Goal: Task Accomplishment & Management: Complete application form

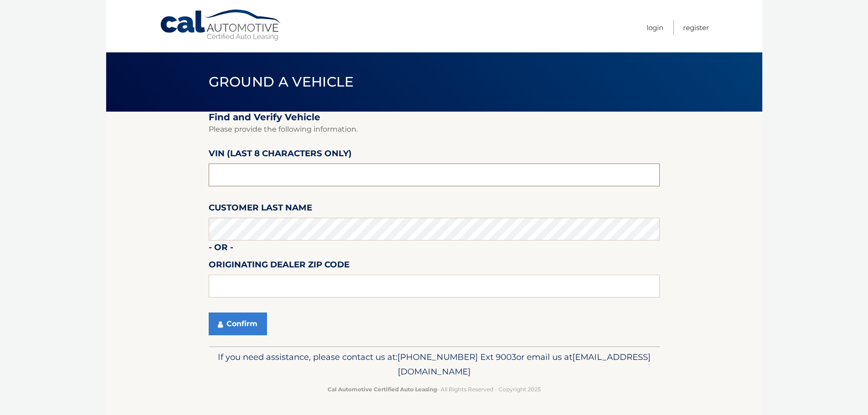
click at [277, 179] on input "text" at bounding box center [434, 175] width 451 height 23
type input "n*******"
click at [277, 179] on input "text" at bounding box center [434, 175] width 451 height 23
type input "N1088856"
click at [223, 323] on button "Confirm" at bounding box center [238, 324] width 58 height 23
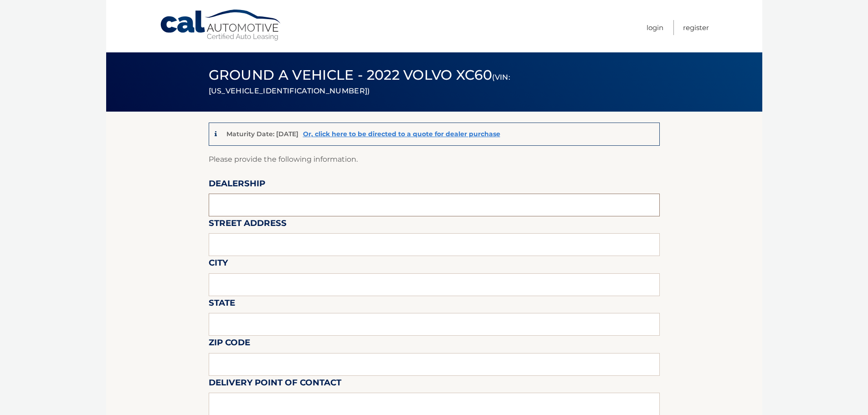
click at [310, 208] on input "text" at bounding box center [434, 205] width 451 height 23
type input "[PERSON_NAME] VOLVO CARS COCONUT CREEK"
type input "[STREET_ADDRESS]"
type input "[GEOGRAPHIC_DATA]"
type input "FL"
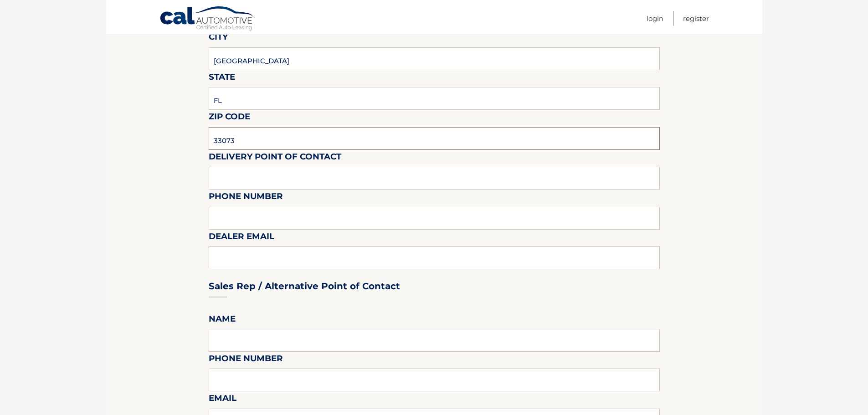
scroll to position [228, 0]
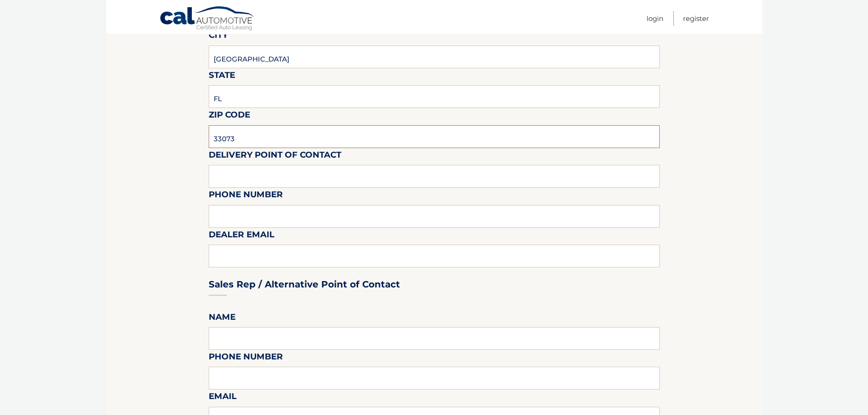
type input "33073"
click at [274, 177] on input "text" at bounding box center [434, 176] width 451 height 23
type input "VOLVO SALES FRONT DESK"
type input "9545903760"
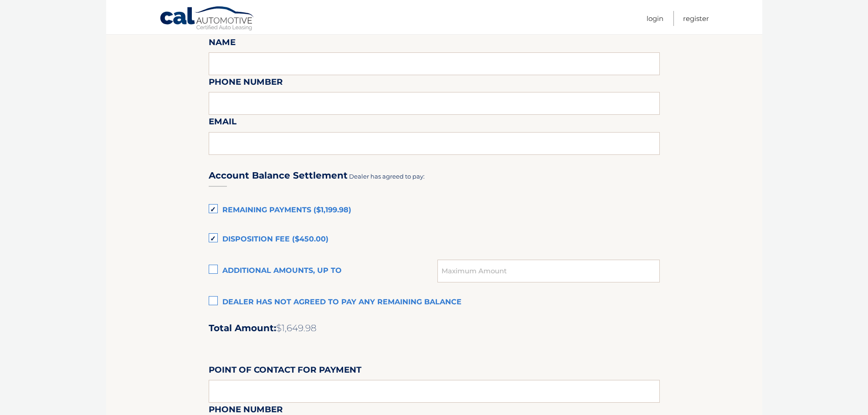
scroll to position [547, 0]
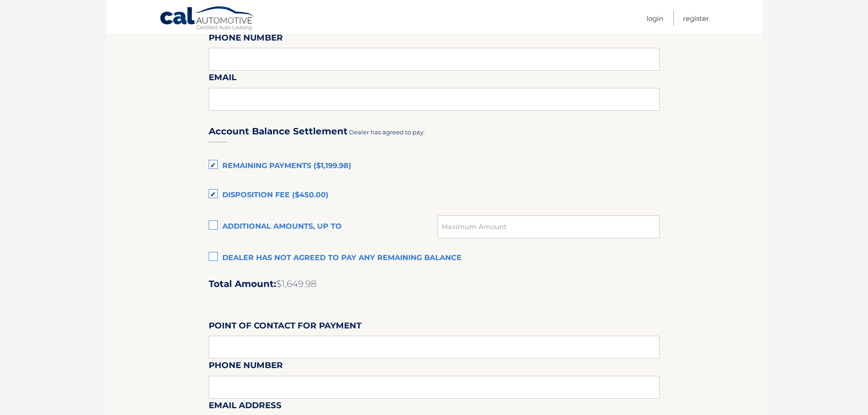
type input "[EMAIL_ADDRESS][DOMAIN_NAME]"
click at [214, 257] on label "Dealer has not agreed to pay any remaining balance" at bounding box center [434, 258] width 451 height 18
click at [0, 0] on input "Dealer has not agreed to pay any remaining balance" at bounding box center [0, 0] width 0 height 0
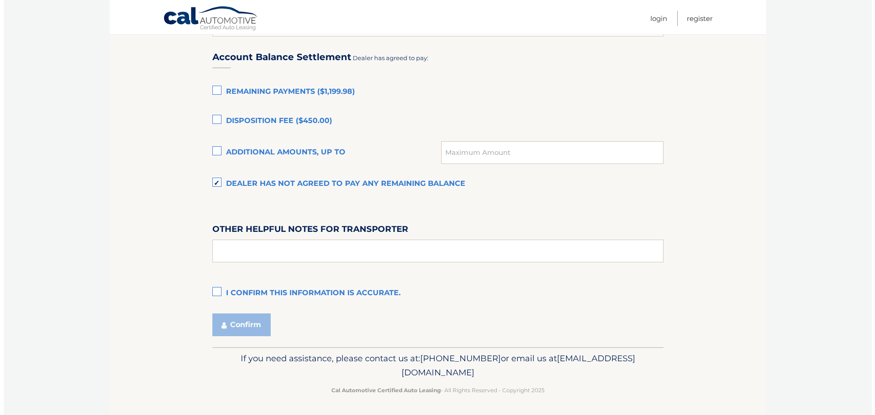
scroll to position [623, 0]
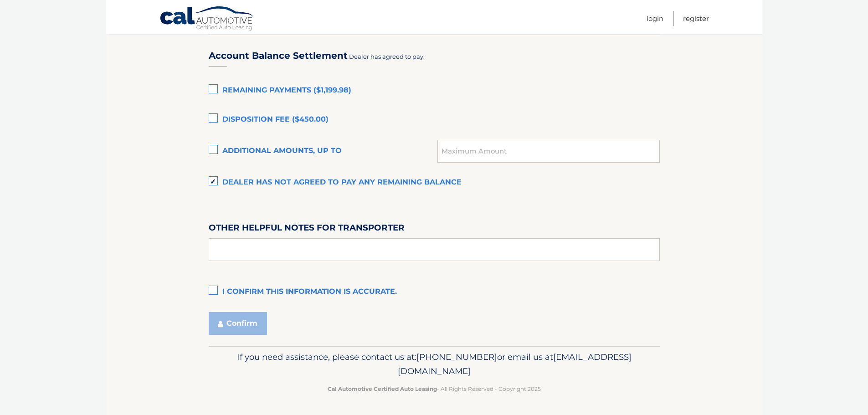
click at [211, 292] on label "I confirm this information is accurate." at bounding box center [434, 292] width 451 height 18
click at [0, 0] on input "I confirm this information is accurate." at bounding box center [0, 0] width 0 height 0
click at [245, 322] on button "Confirm" at bounding box center [238, 323] width 58 height 23
